Goal: Information Seeking & Learning: Learn about a topic

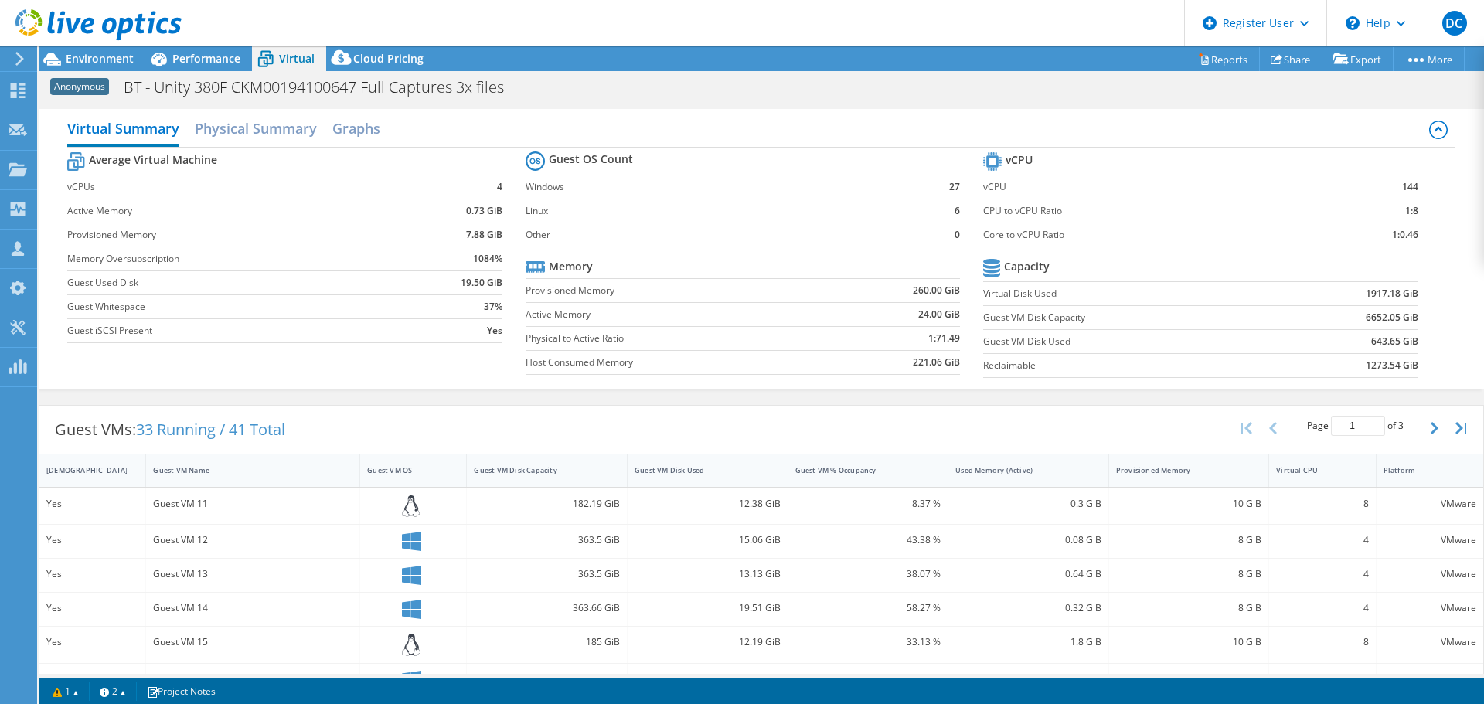
select select "USD"
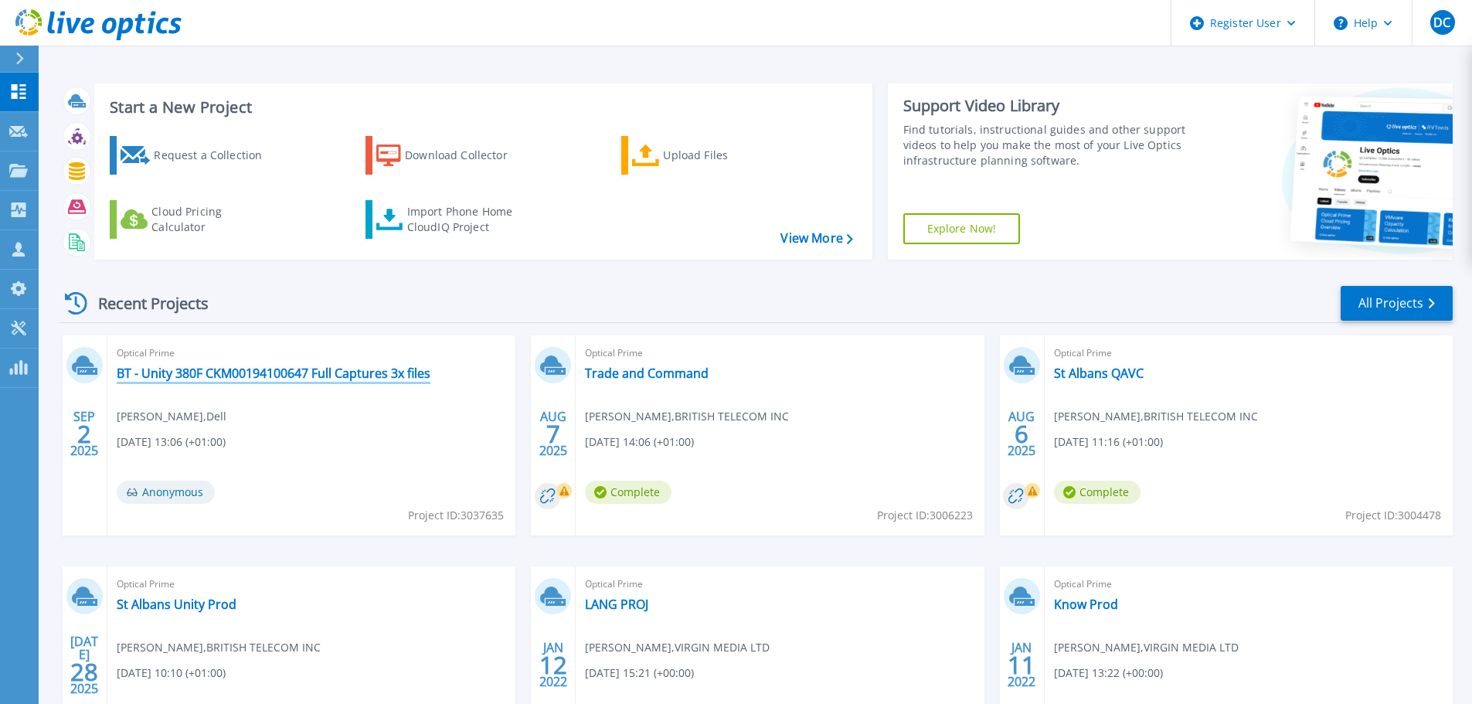
click at [238, 367] on link "BT - Unity 380F CKM00194100647 Full Captures 3x files" at bounding box center [274, 373] width 314 height 15
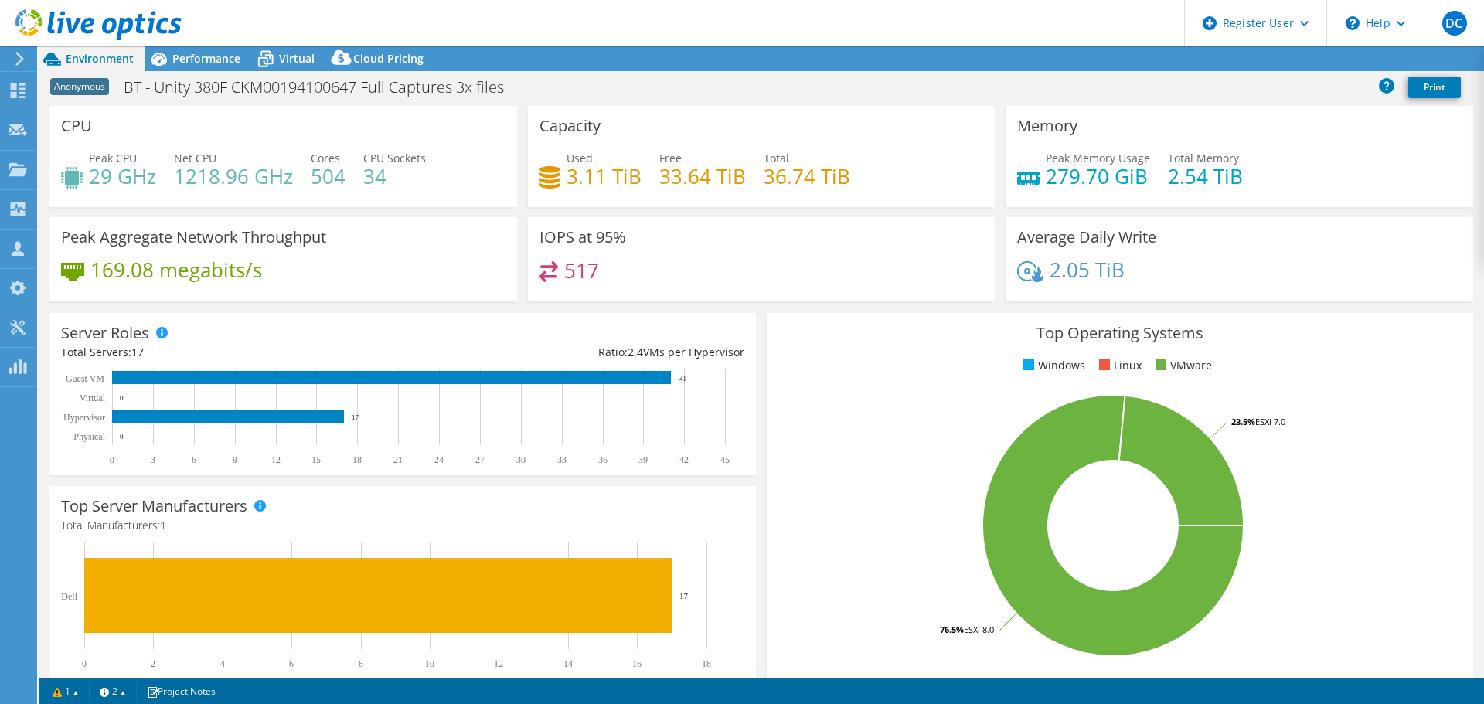
select select "USD"
click at [271, 62] on icon at bounding box center [265, 59] width 27 height 27
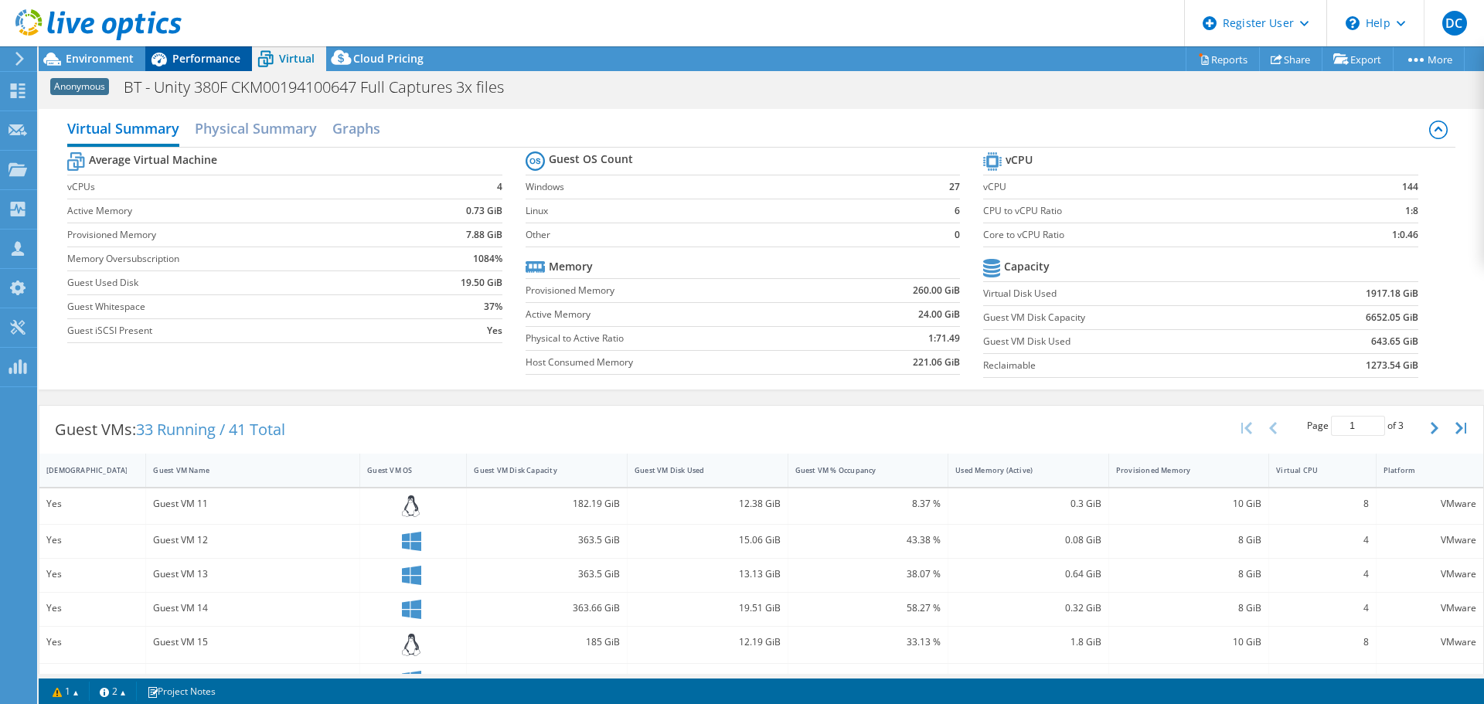
click at [196, 57] on span "Performance" at bounding box center [206, 58] width 68 height 15
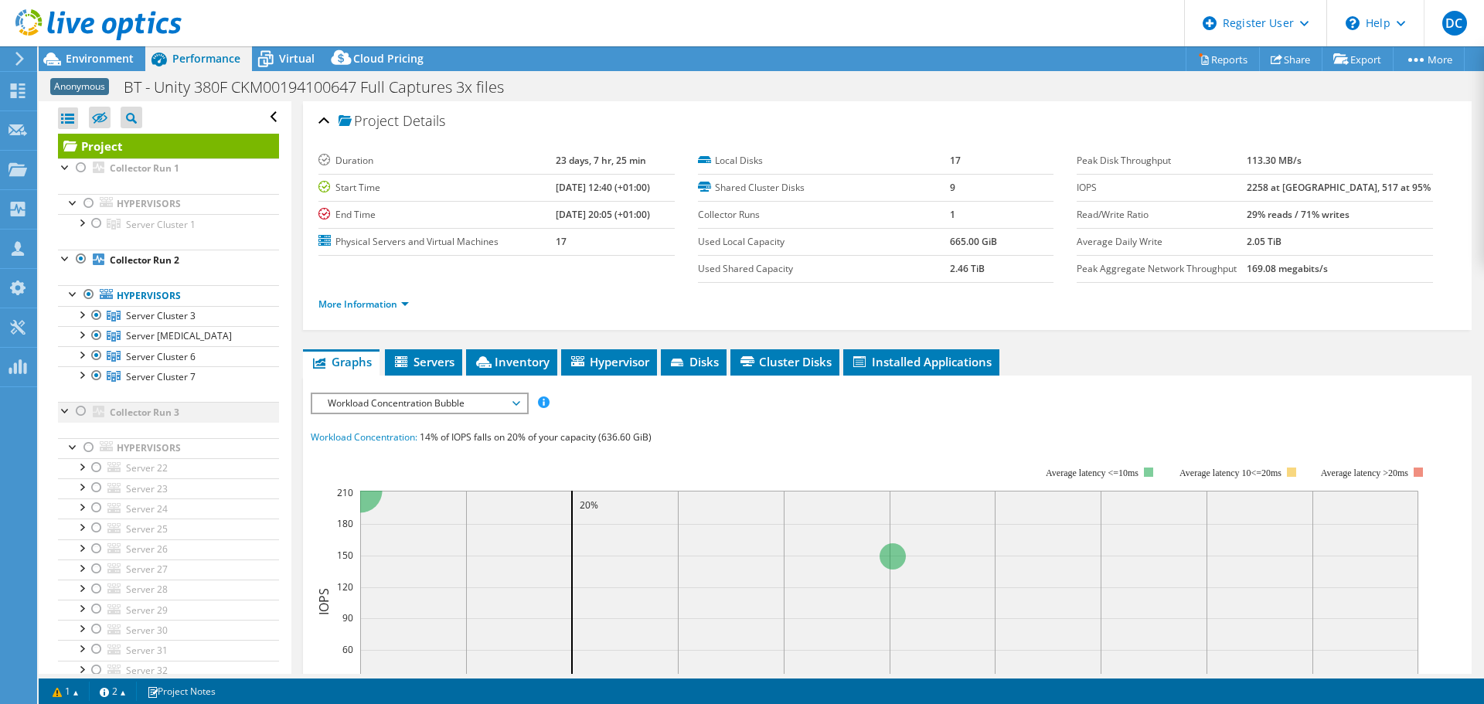
click at [79, 417] on div at bounding box center [80, 411] width 15 height 19
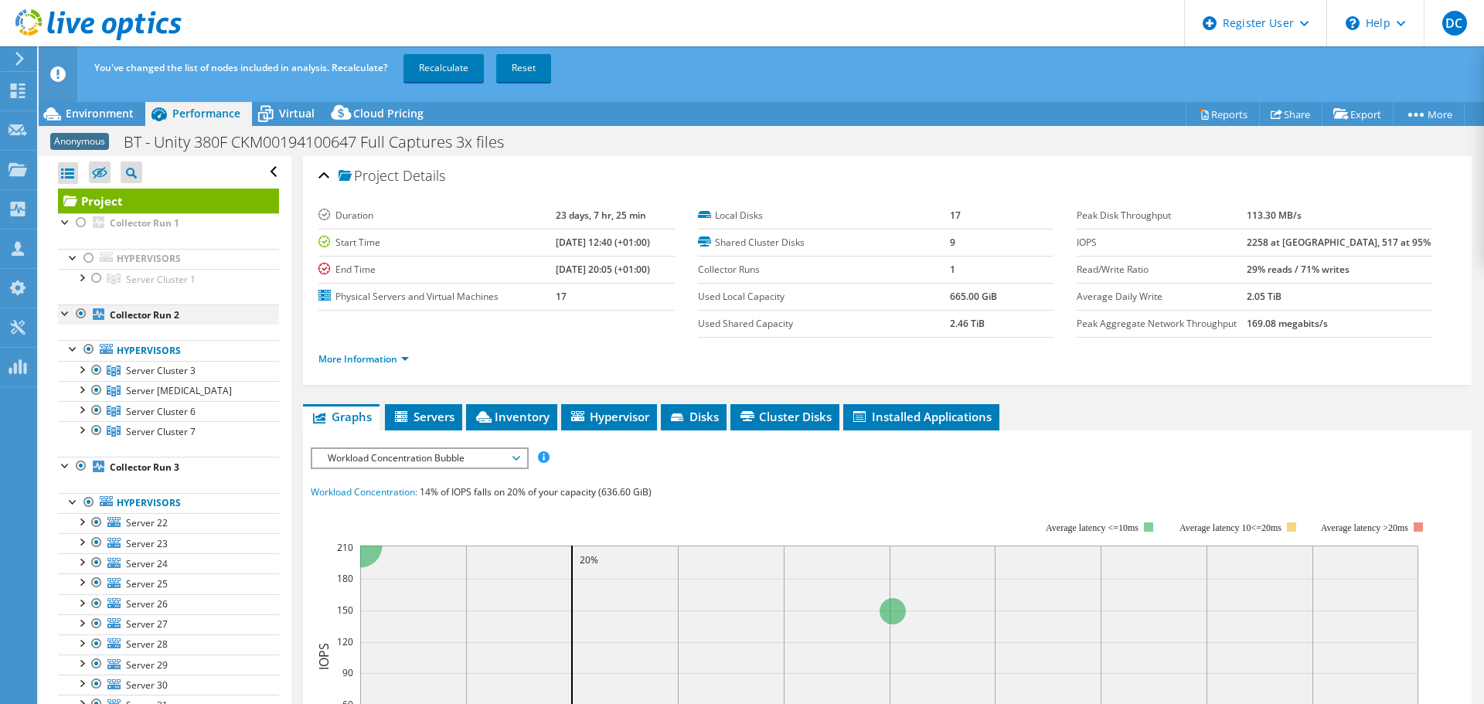
click at [79, 315] on div at bounding box center [80, 314] width 15 height 19
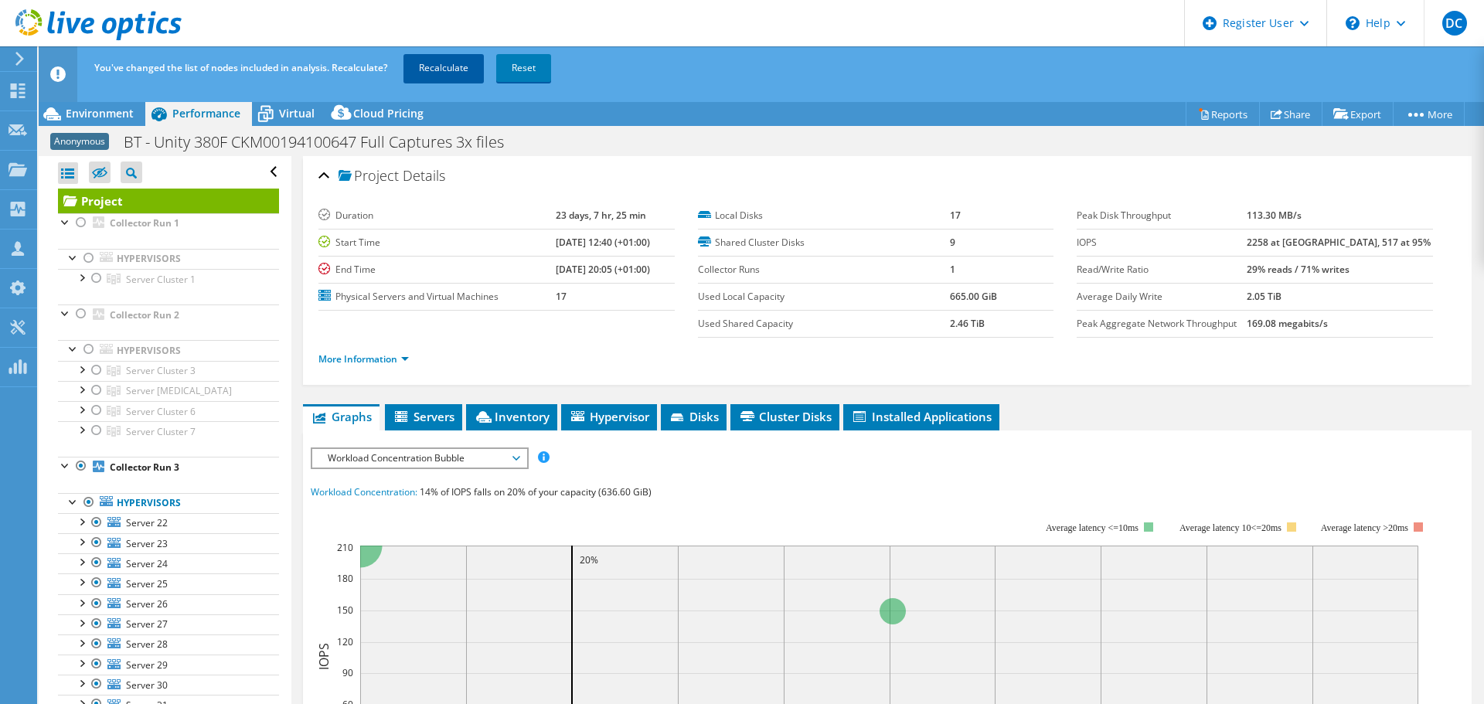
click at [434, 68] on link "Recalculate" at bounding box center [443, 68] width 80 height 28
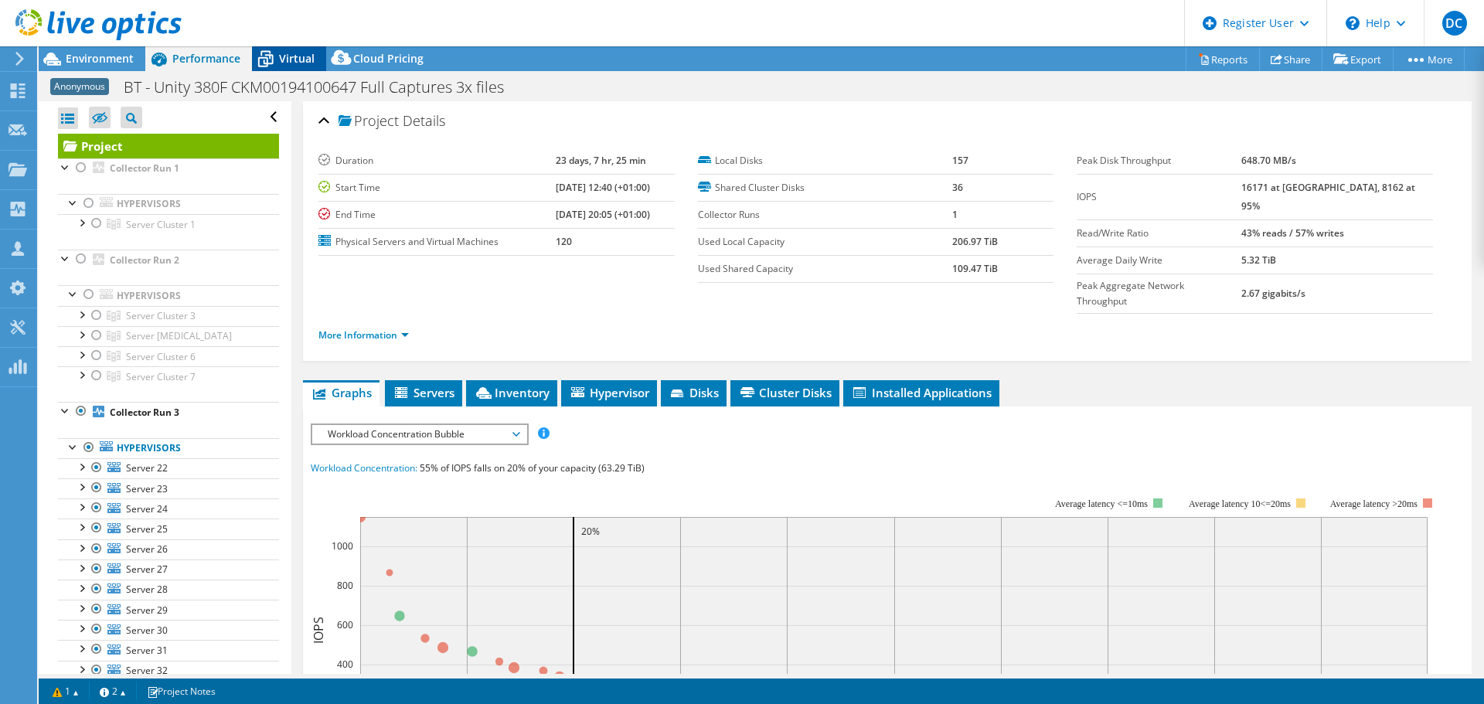
click at [305, 59] on span "Virtual" at bounding box center [297, 58] width 36 height 15
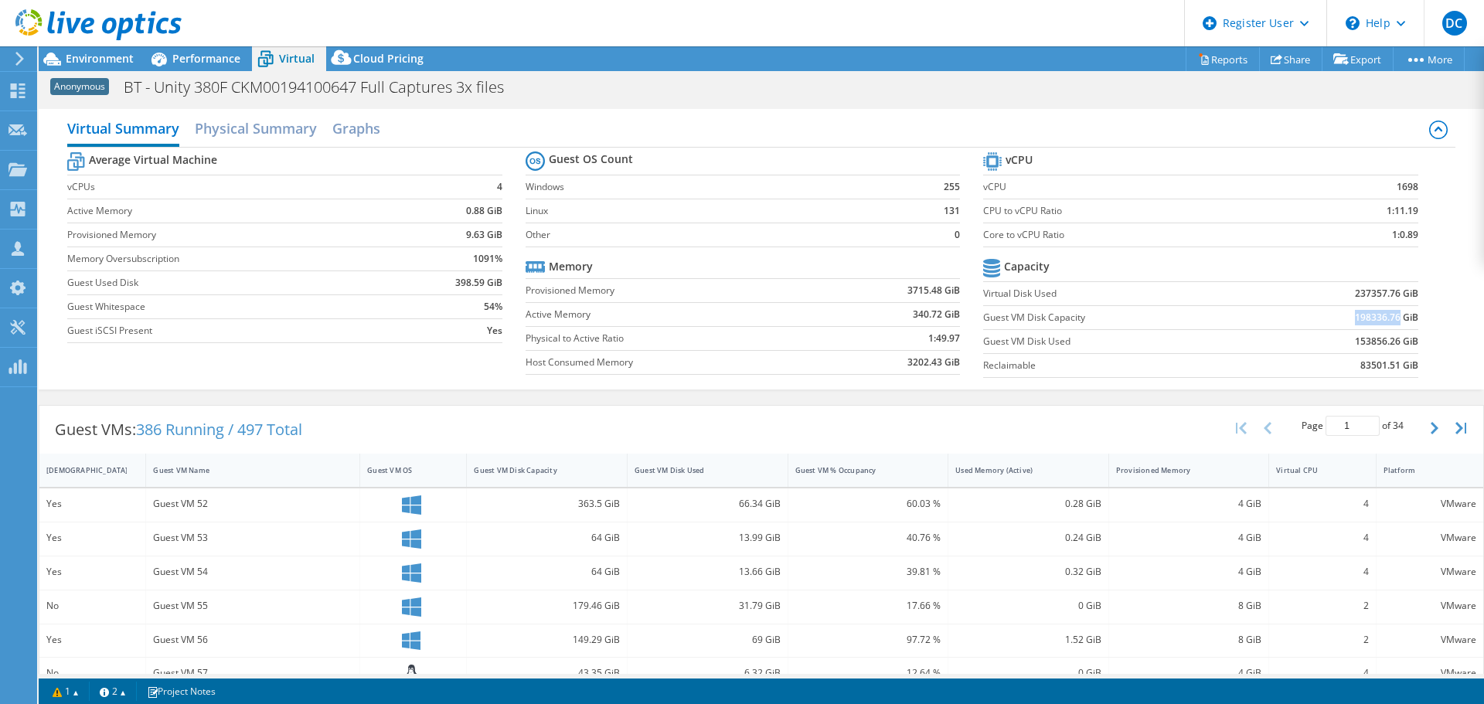
drag, startPoint x: 1390, startPoint y: 320, endPoint x: 1345, endPoint y: 318, distance: 44.9
click at [1355, 318] on b "198336.76 GiB" at bounding box center [1386, 317] width 63 height 15
copy b "198336.76"
click at [1239, 352] on td "Guest VM Disk Used" at bounding box center [1121, 341] width 276 height 24
drag, startPoint x: 1414, startPoint y: 314, endPoint x: 1169, endPoint y: 306, distance: 245.1
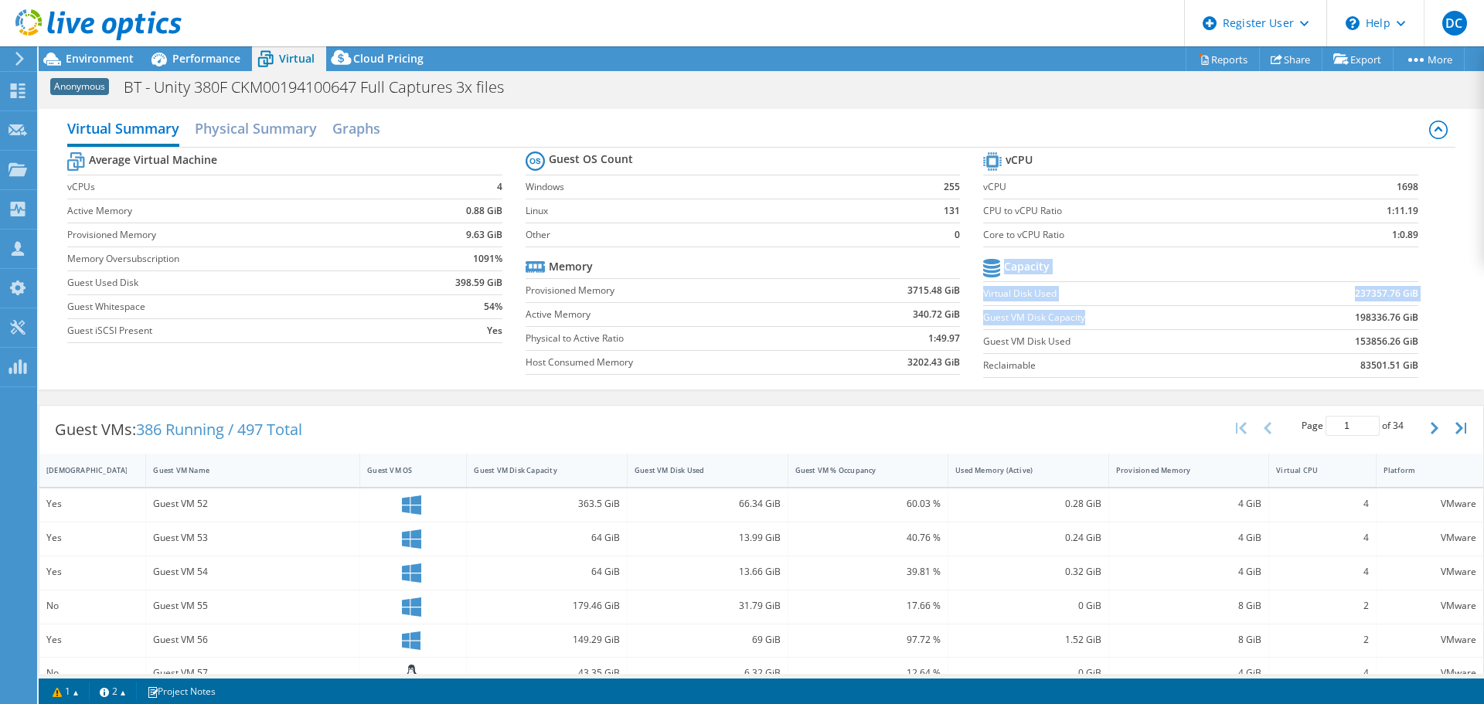
click at [1166, 309] on section "vCPU vCPU 1698 CPU to vCPU Ratio 1:11.19 Core to vCPU Ratio 1:0.89 Capacity Vir…" at bounding box center [1212, 266] width 458 height 237
click at [1325, 318] on td "198336.76 GiB" at bounding box center [1338, 317] width 159 height 24
drag, startPoint x: 1346, startPoint y: 318, endPoint x: 1407, endPoint y: 315, distance: 61.1
click at [1407, 315] on b "198336.76 GiB" at bounding box center [1386, 317] width 63 height 15
copy b "198336.76 GiB"
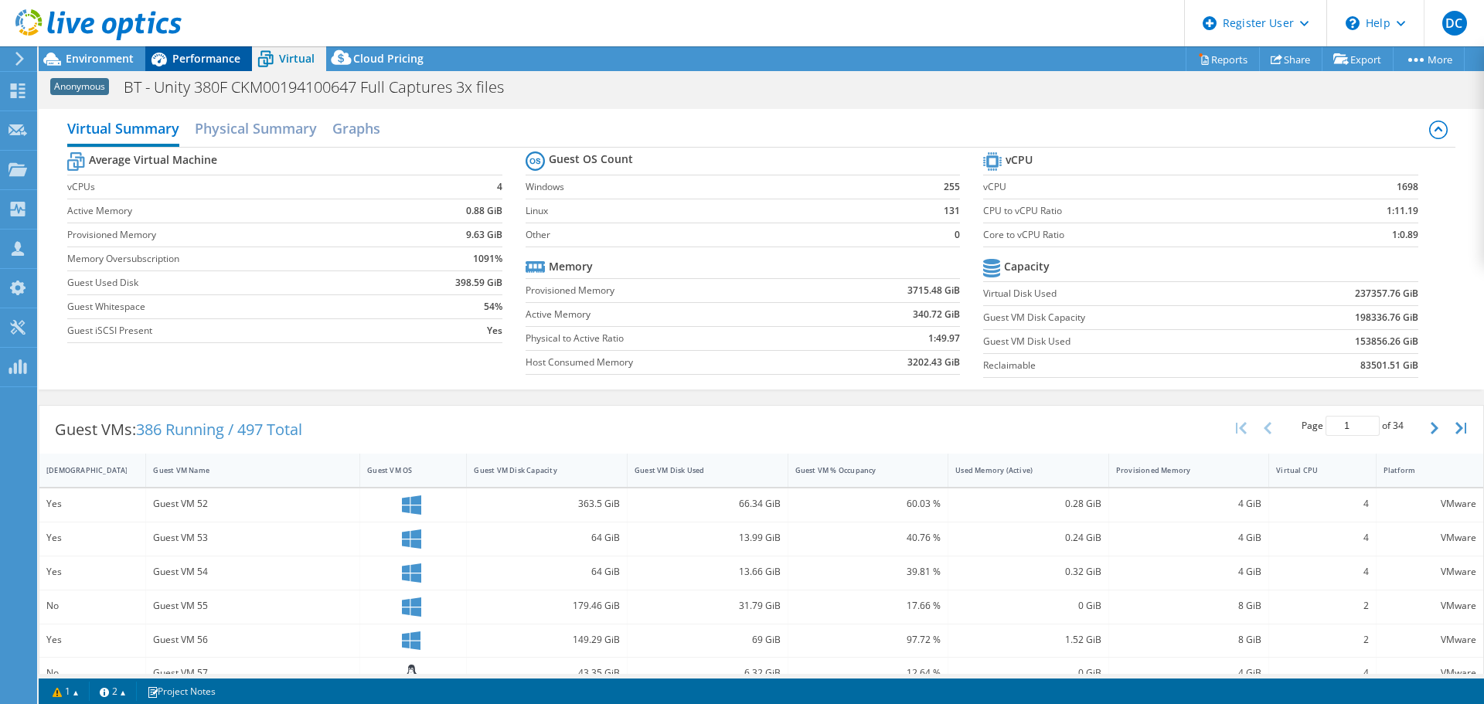
click at [210, 60] on span "Performance" at bounding box center [206, 58] width 68 height 15
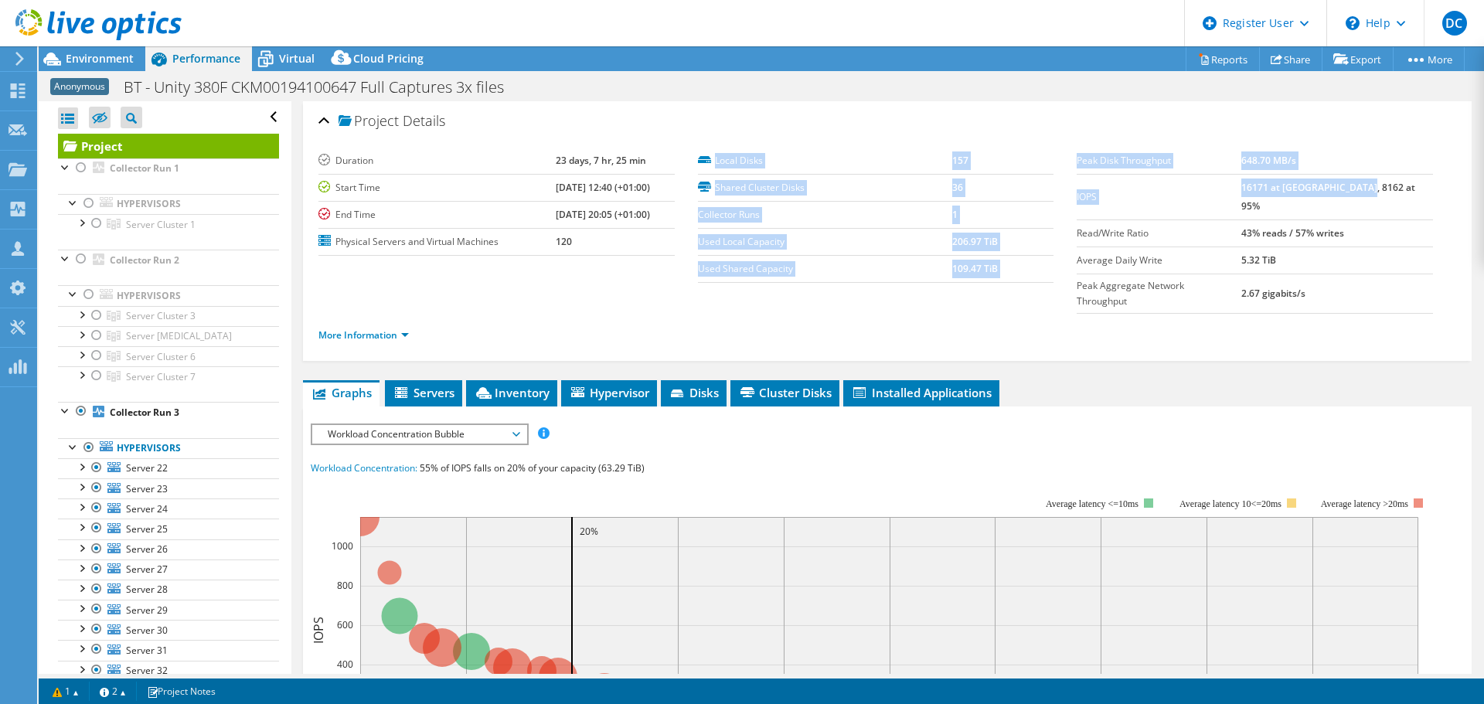
drag, startPoint x: 1406, startPoint y: 186, endPoint x: 1078, endPoint y: 189, distance: 327.7
click at [1077, 189] on tr "IOPS 16171 at Peak, 8162 at 95%" at bounding box center [1255, 197] width 356 height 46
drag, startPoint x: 1353, startPoint y: 247, endPoint x: 1063, endPoint y: 172, distance: 298.4
click at [1063, 172] on section "Duration 23 days, 7 hr, 25 min Start Time 07/23/2025, 12:40 (+01:00) End Time 0…" at bounding box center [887, 252] width 1138 height 209
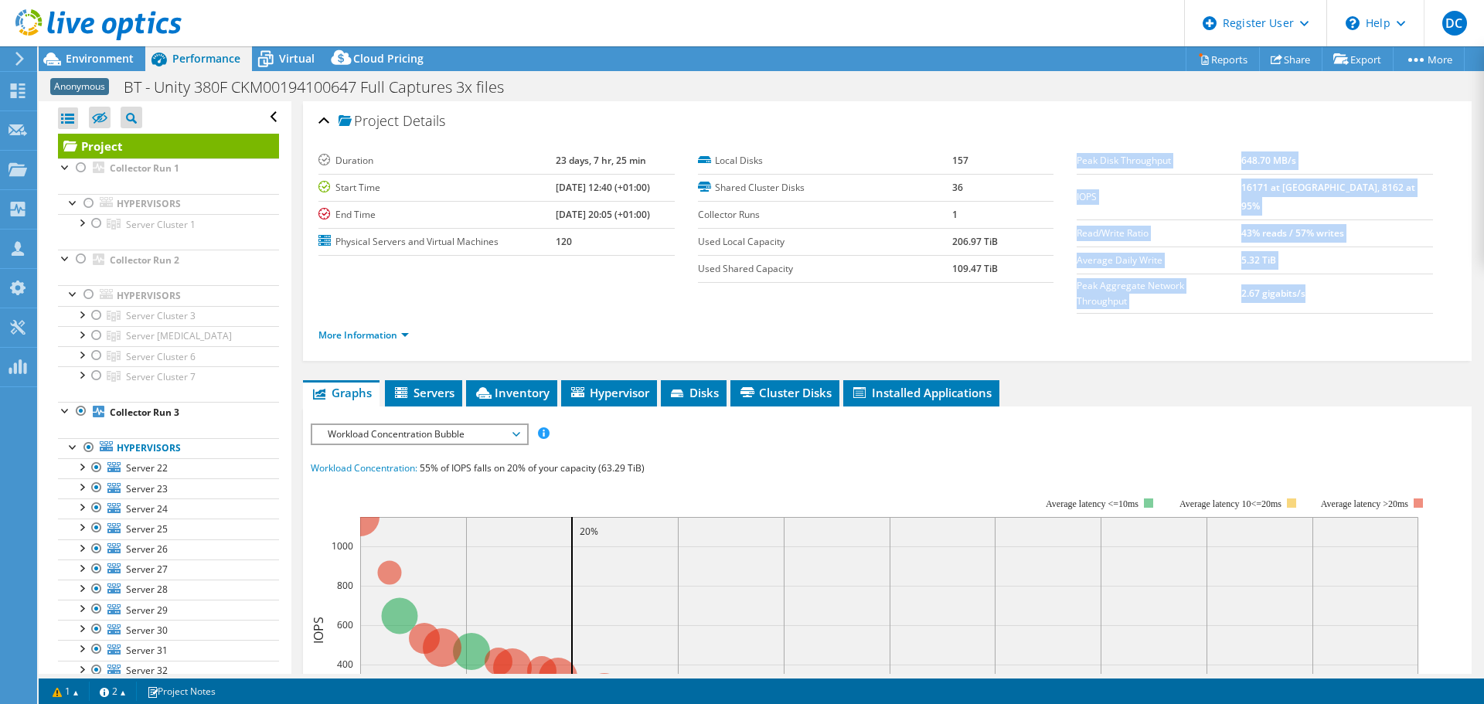
drag, startPoint x: 1356, startPoint y: 267, endPoint x: 1070, endPoint y: 156, distance: 307.6
click at [1077, 156] on tbody "Peak Disk Throughput 648.70 MB/s IOPS 16171 at Peak, 8162 at 95% Read/Write Rat…" at bounding box center [1255, 231] width 356 height 166
copy tbody "Peak Disk Throughput 648.70 MB/s IOPS 16171 at Peak, 8162 at 95% Read/Write Rat…"
